Goal: Check status: Check status

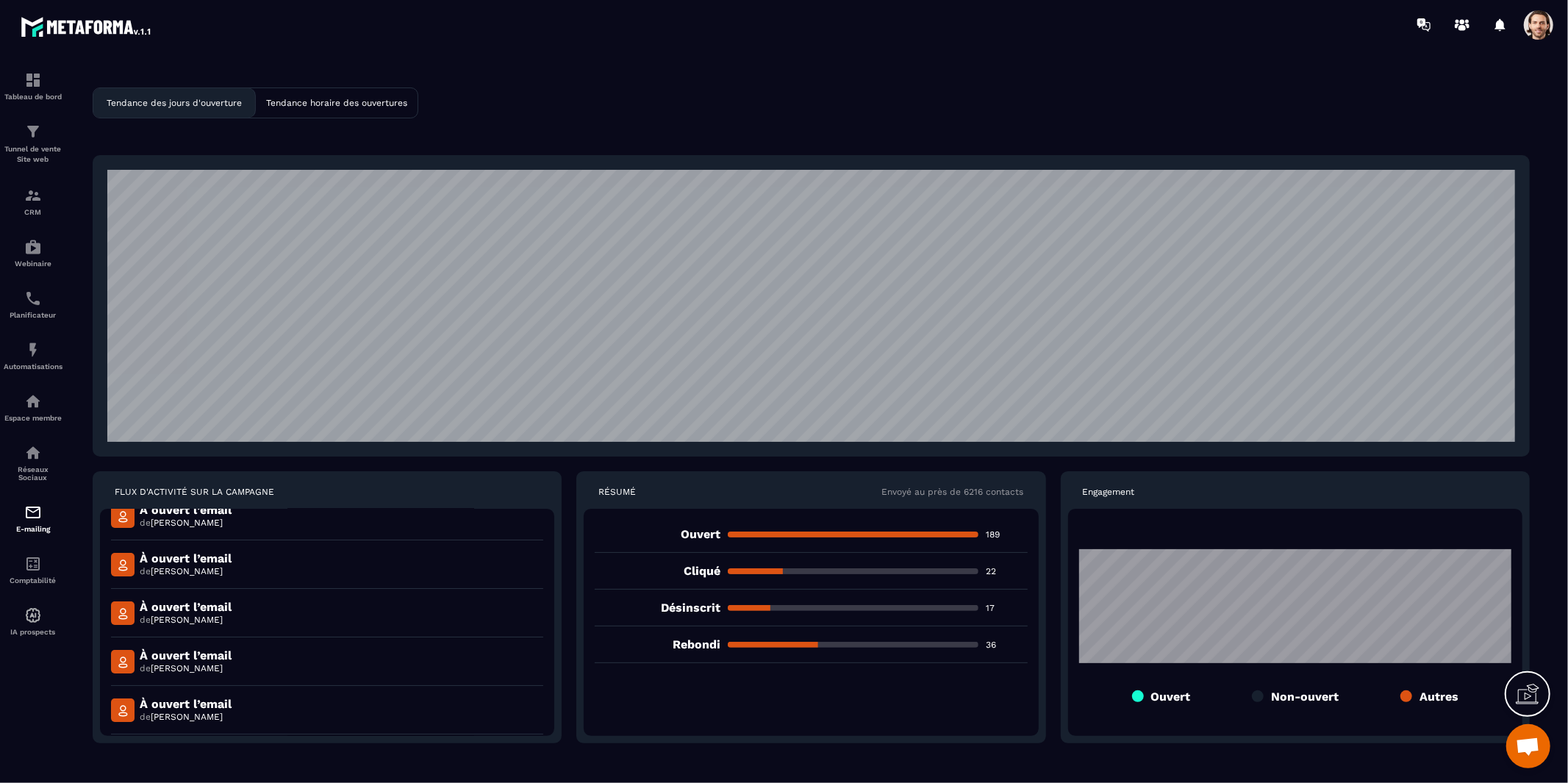
scroll to position [221, 0]
drag, startPoint x: 242, startPoint y: 650, endPoint x: 136, endPoint y: 656, distance: 106.2
click at [136, 656] on div "À ouvert l’email de [PERSON_NAME]" at bounding box center [327, 658] width 432 height 48
click at [223, 654] on p "À ouvert l’email" at bounding box center [185, 653] width 92 height 14
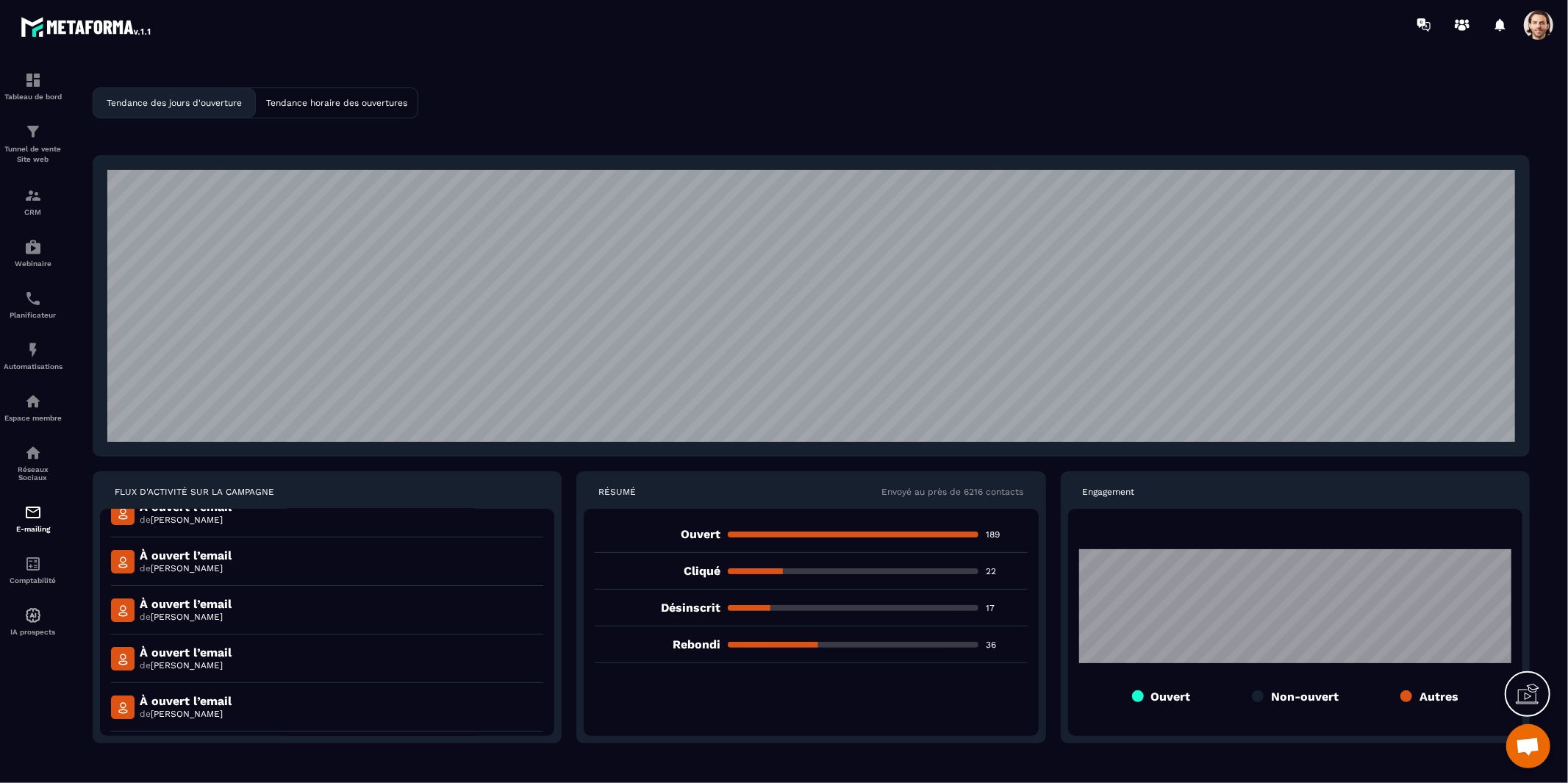
click at [223, 654] on p "À ouvert l’email" at bounding box center [185, 653] width 92 height 14
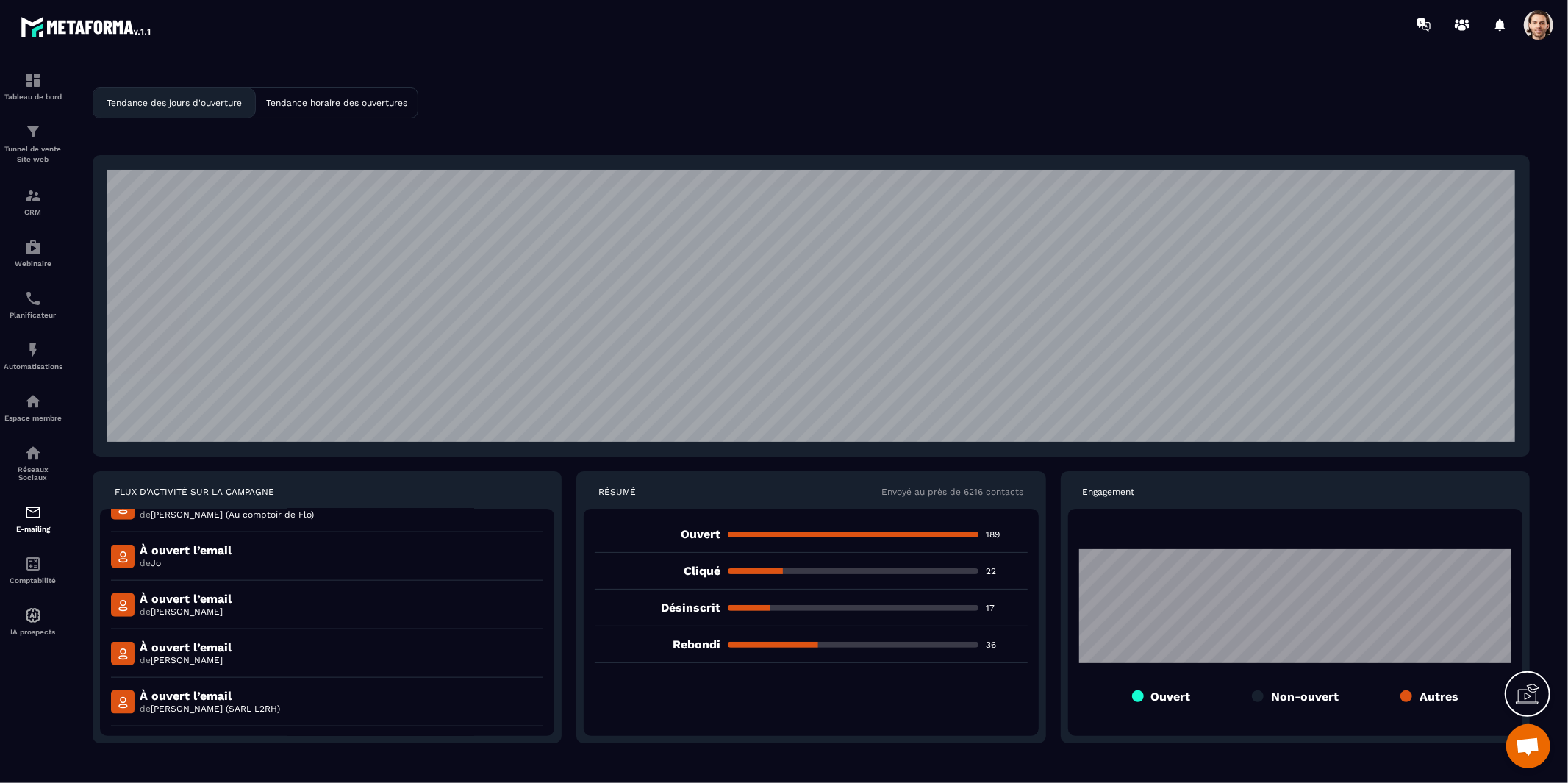
scroll to position [1586, 0]
